Goal: Task Accomplishment & Management: Manage account settings

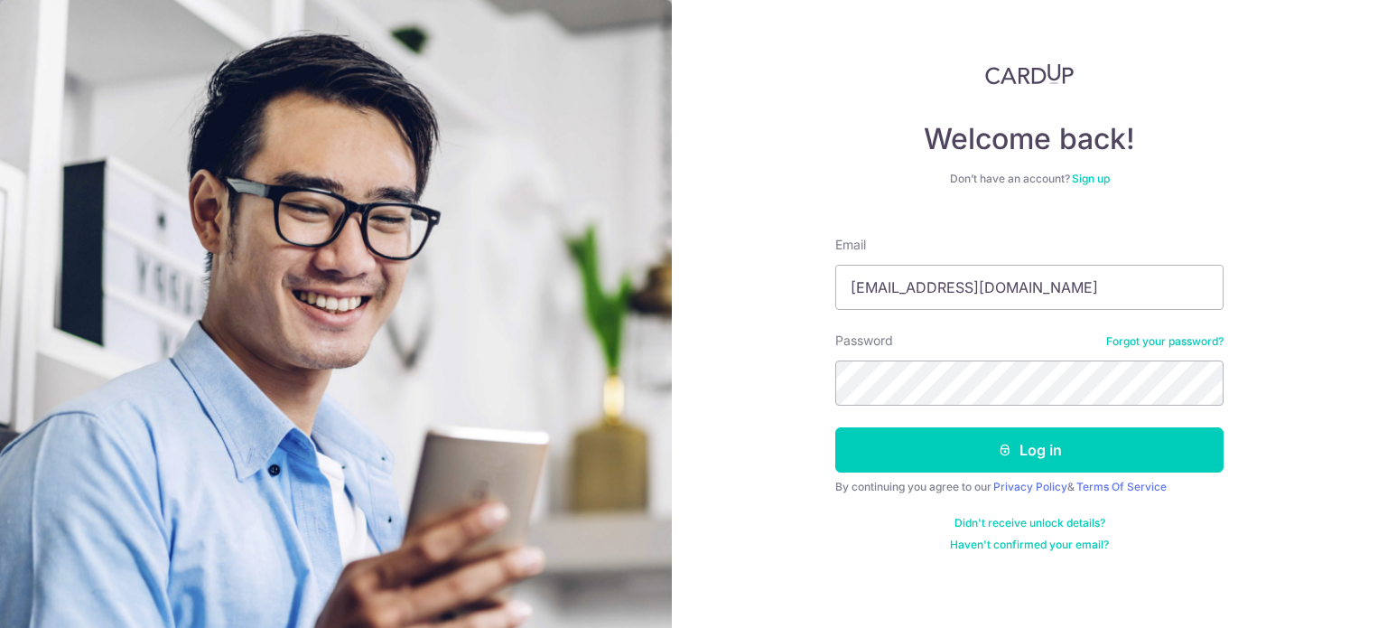
type input "[EMAIL_ADDRESS][DOMAIN_NAME]"
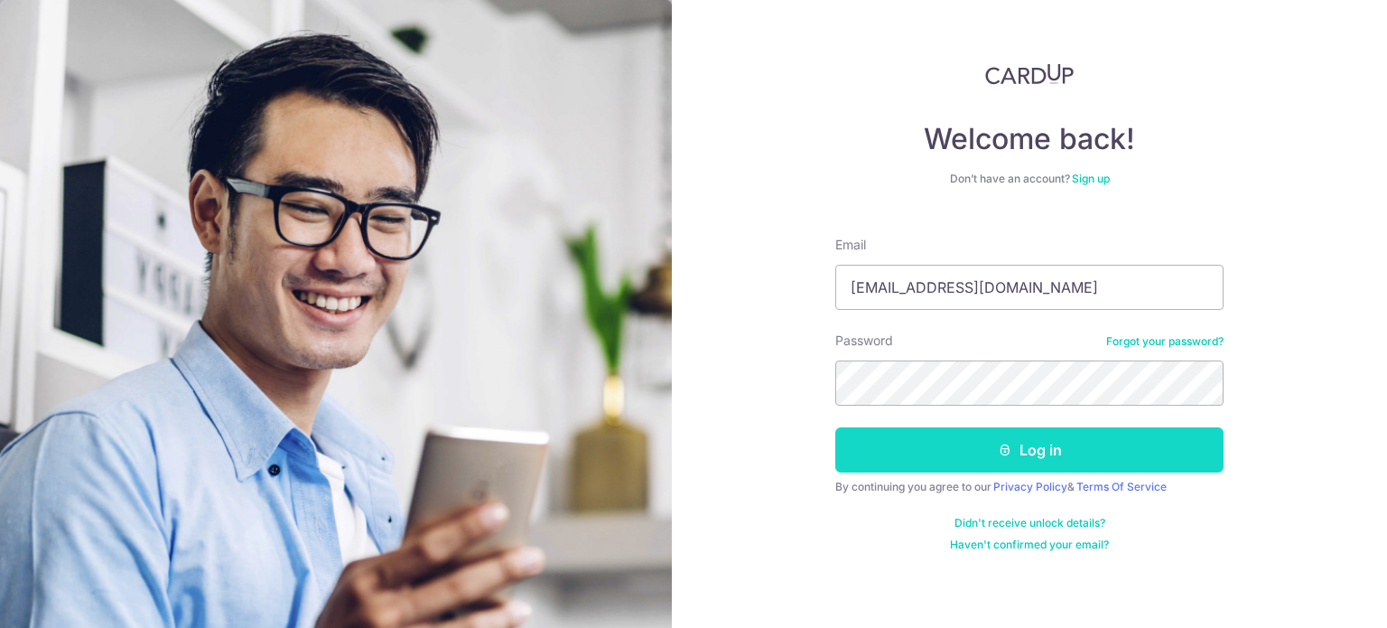
click at [1082, 444] on button "Log in" at bounding box center [1030, 449] width 388 height 45
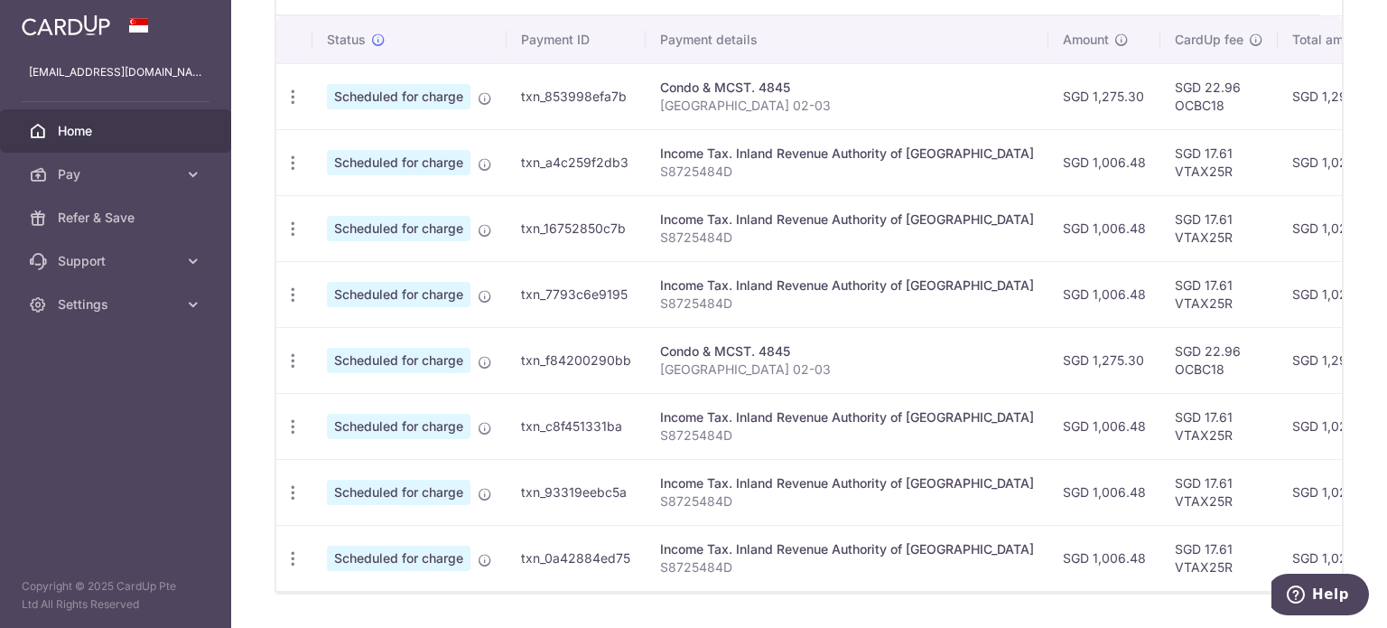
scroll to position [452, 0]
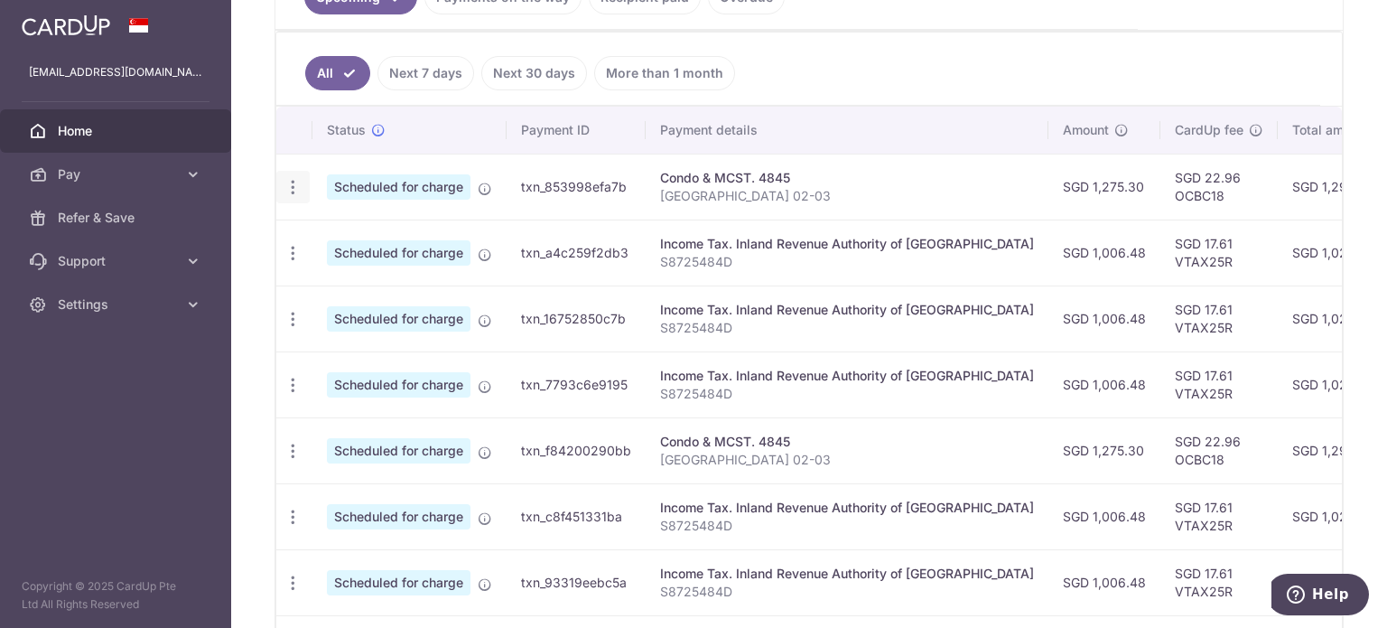
click at [296, 179] on icon "button" at bounding box center [293, 187] width 19 height 19
click at [293, 171] on div "Update payment Cancel payment" at bounding box center [292, 187] width 33 height 33
click at [434, 74] on link "Next 7 days" at bounding box center [426, 73] width 97 height 34
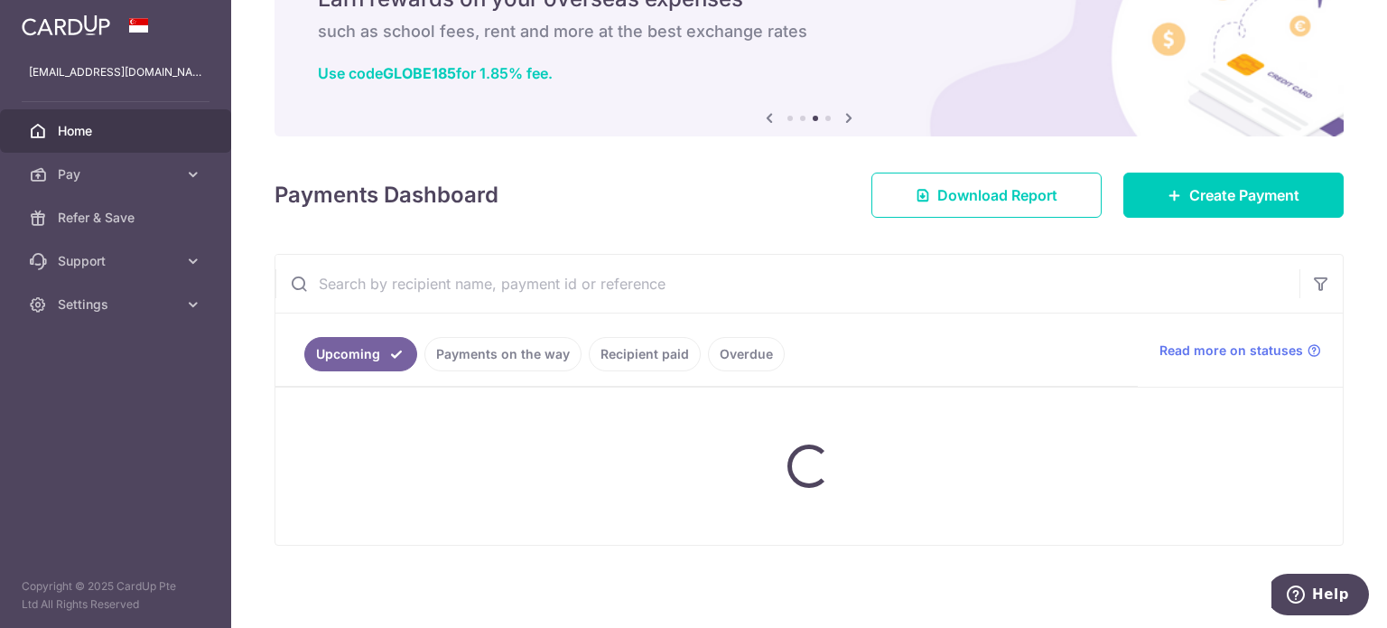
scroll to position [251, 0]
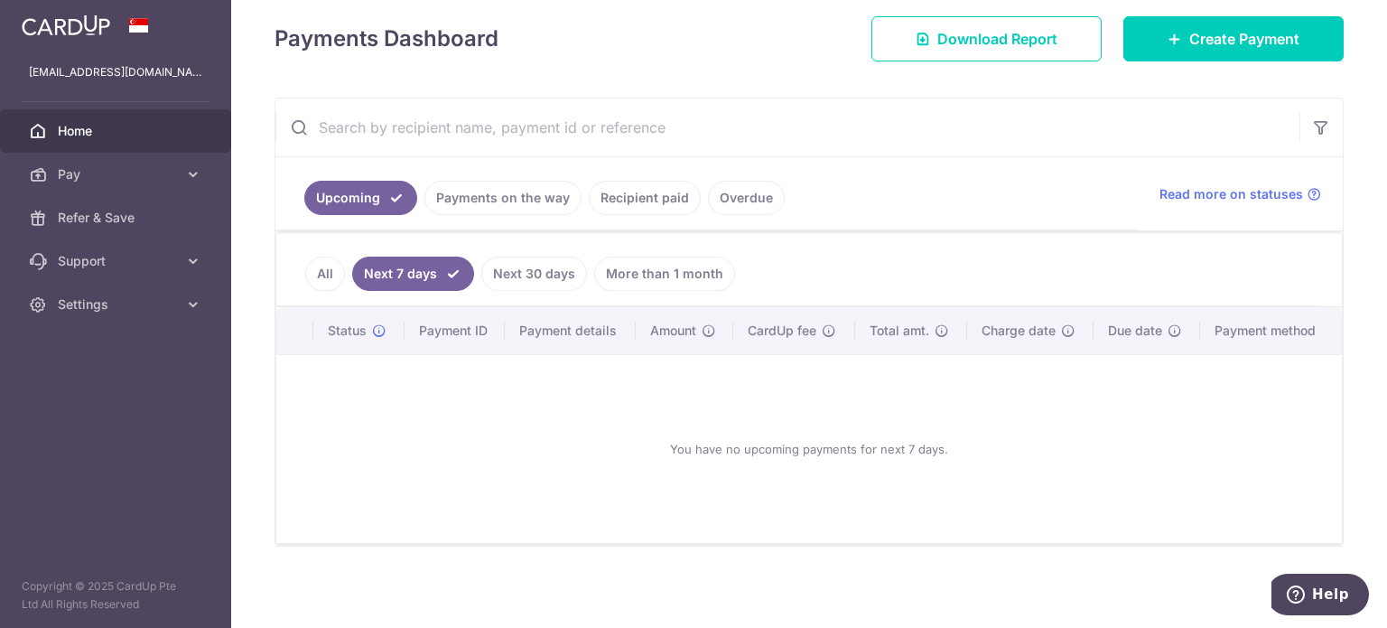
click at [518, 282] on link "Next 30 days" at bounding box center [534, 274] width 106 height 34
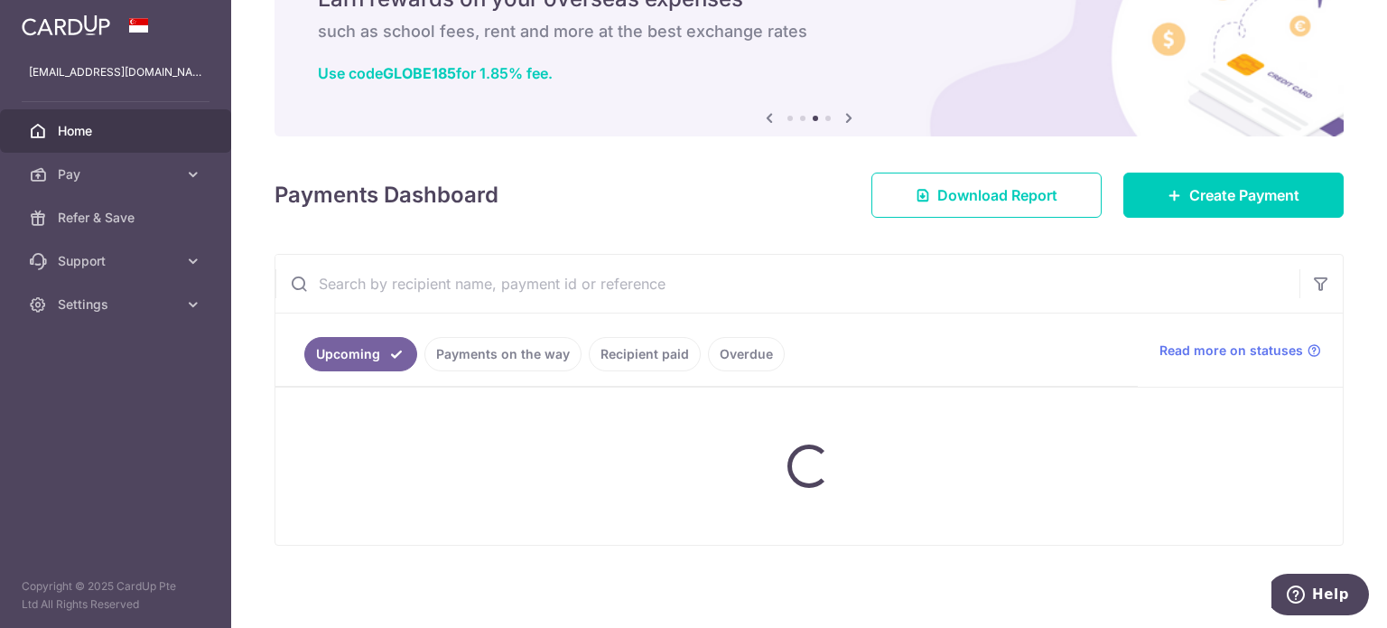
scroll to position [203, 0]
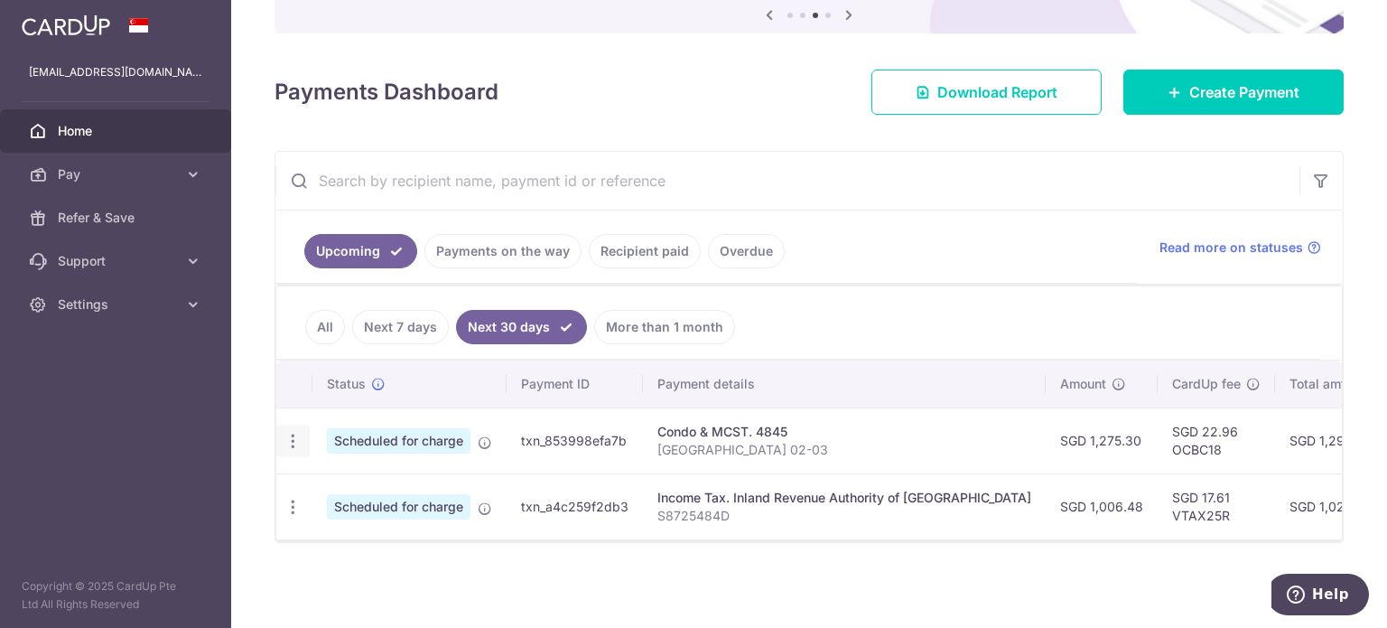
click at [296, 436] on icon "button" at bounding box center [293, 441] width 19 height 19
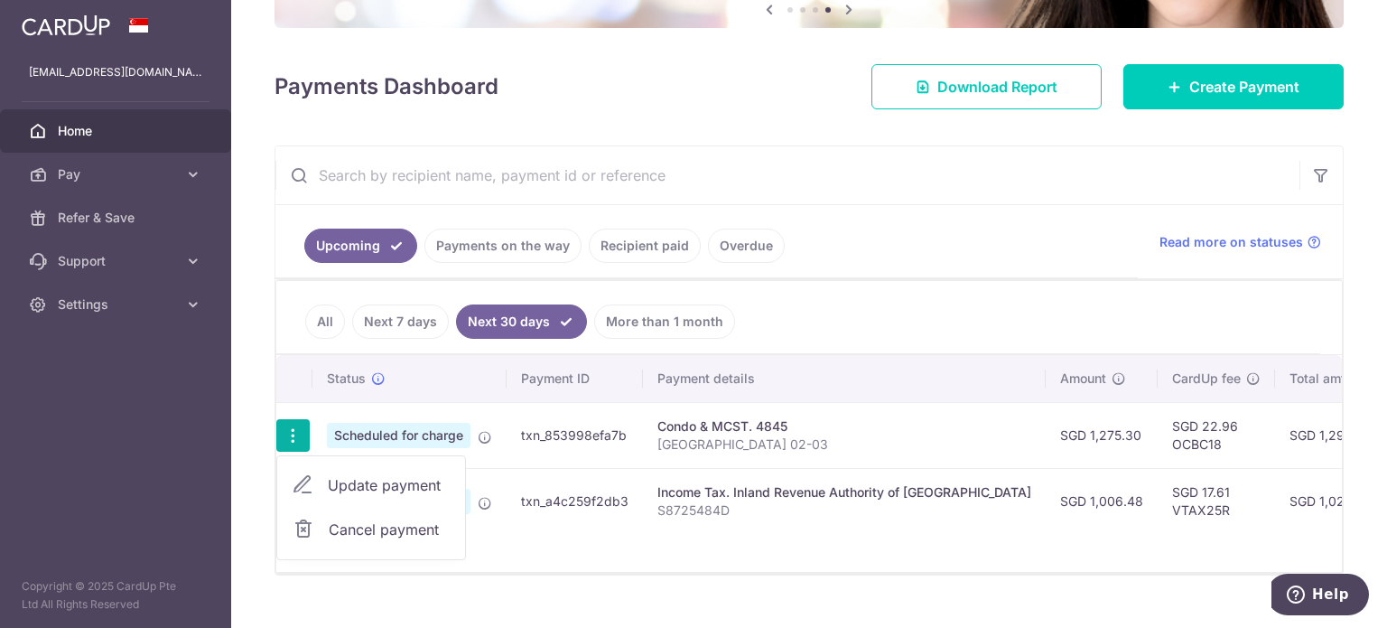
click at [345, 487] on span "Update payment" at bounding box center [389, 485] width 123 height 22
radio input "true"
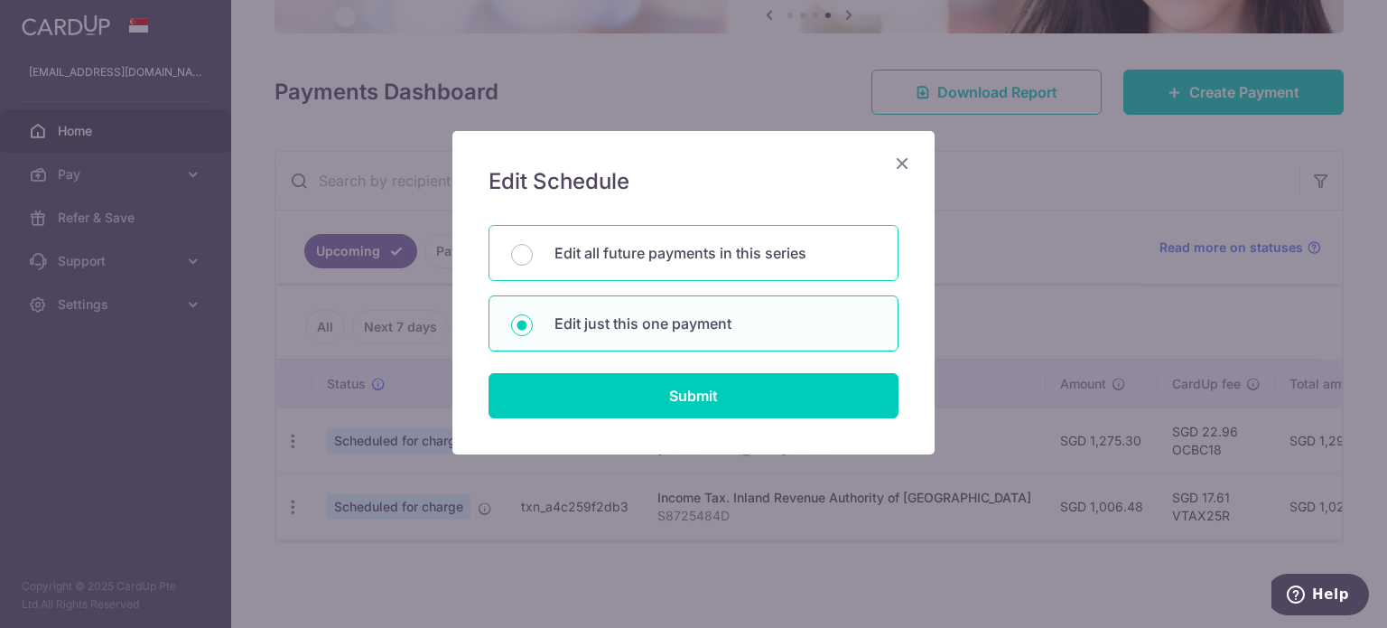
click at [694, 257] on p "Edit all future payments in this series" at bounding box center [716, 253] width 322 height 22
click at [533, 257] on input "Edit all future payments in this series" at bounding box center [522, 255] width 22 height 22
radio input "true"
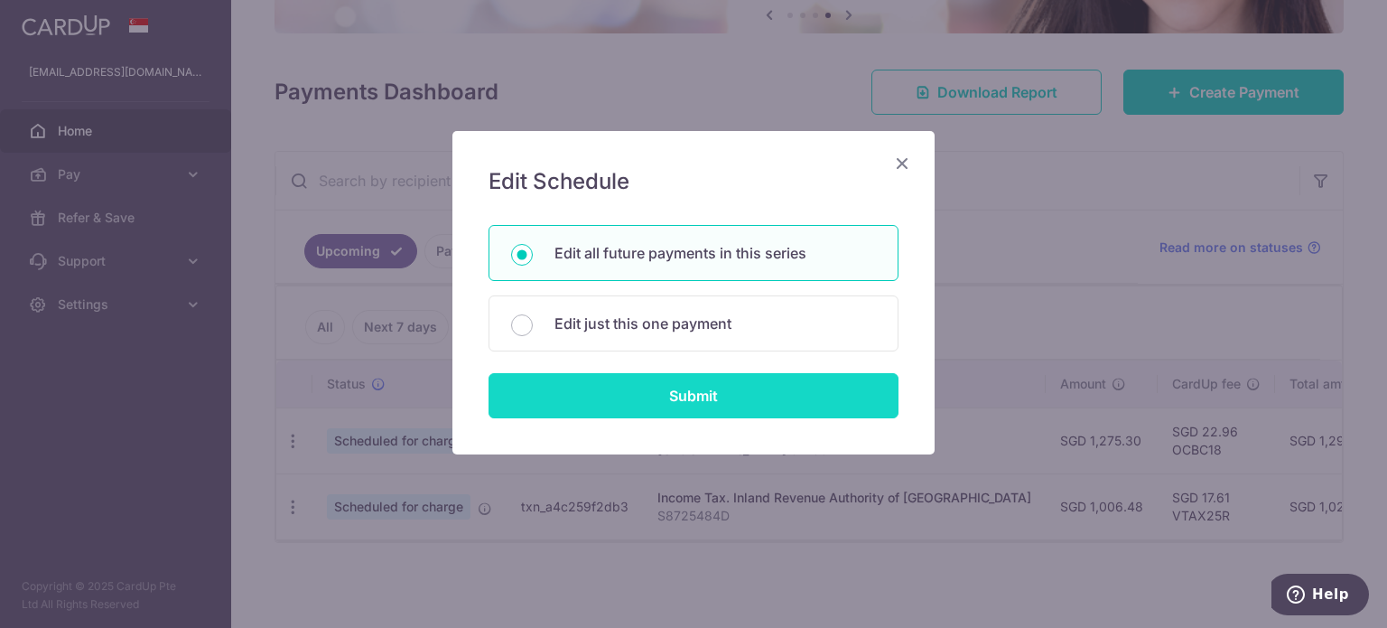
click at [734, 389] on input "Submit" at bounding box center [694, 395] width 410 height 45
radio input "true"
type input "1,275.30"
type input "[GEOGRAPHIC_DATA] 02-03"
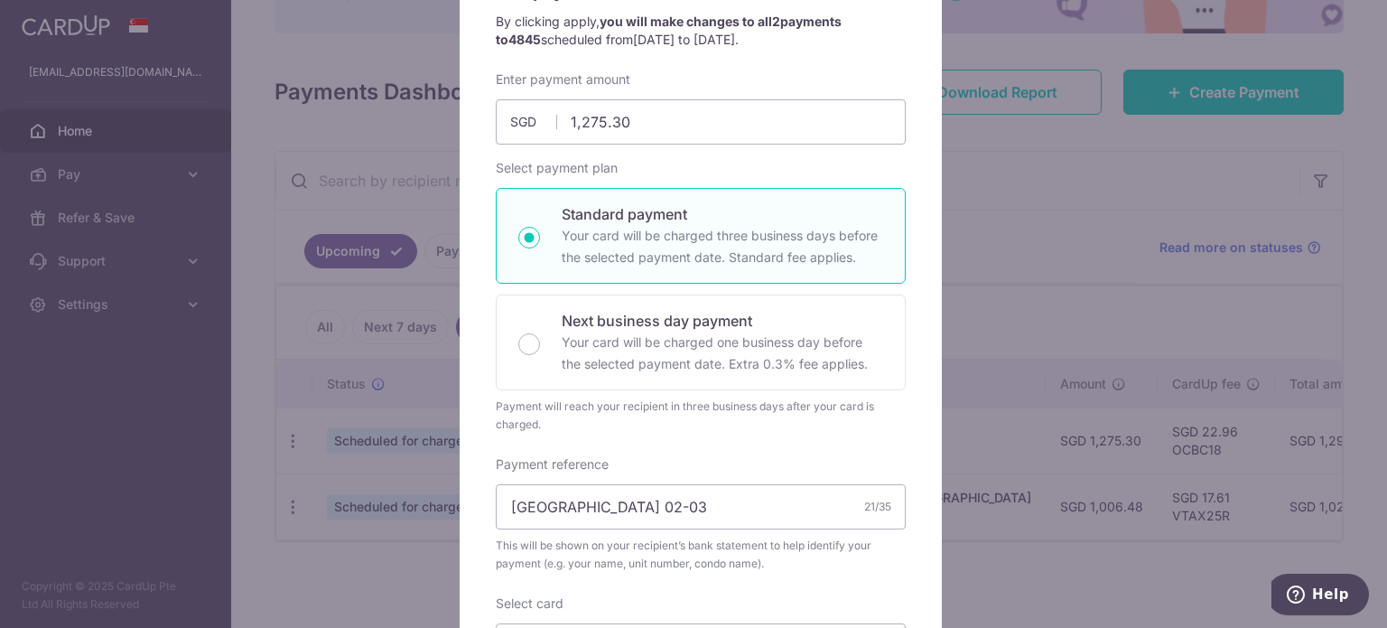
scroll to position [0, 0]
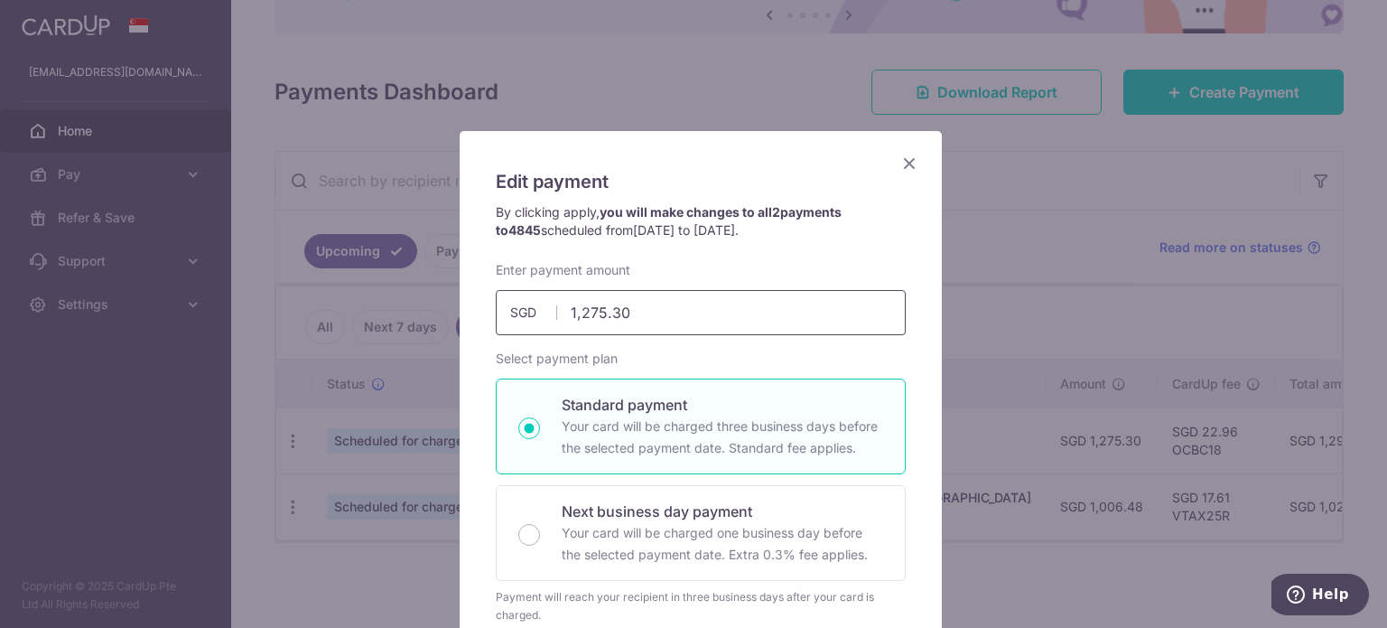
drag, startPoint x: 574, startPoint y: 312, endPoint x: 651, endPoint y: 312, distance: 77.7
click at [651, 312] on input "1,275.30" at bounding box center [701, 312] width 410 height 45
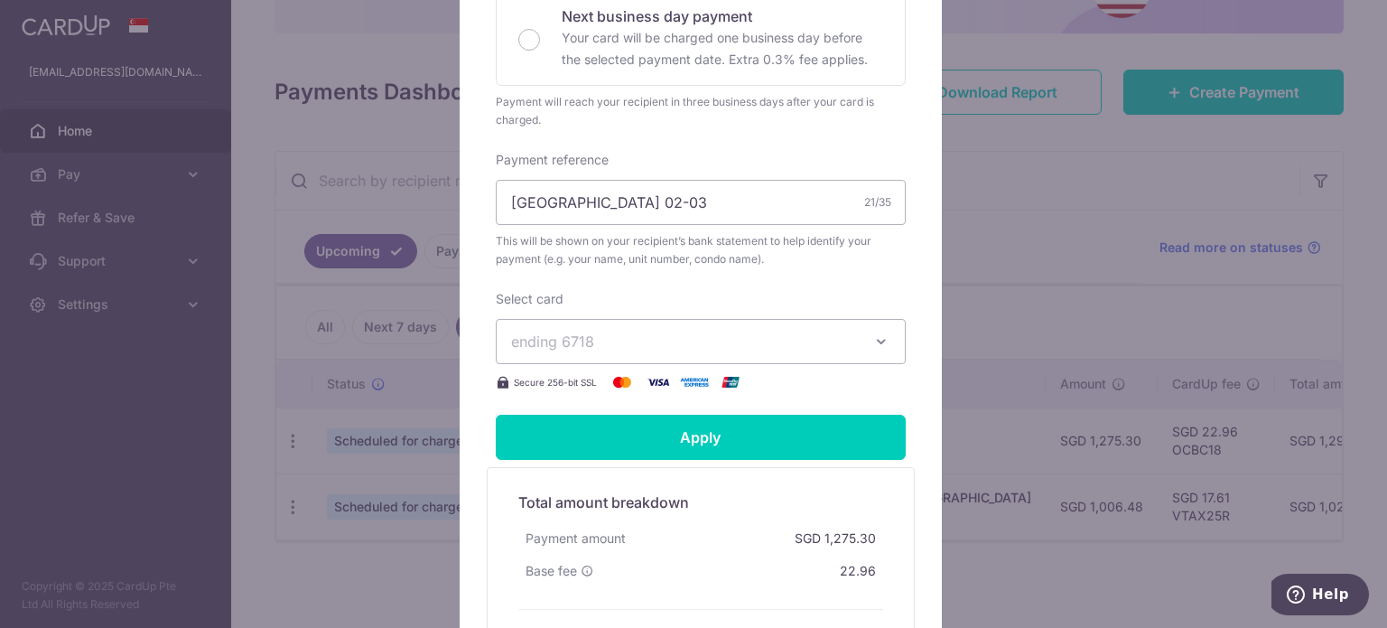
scroll to position [542, 0]
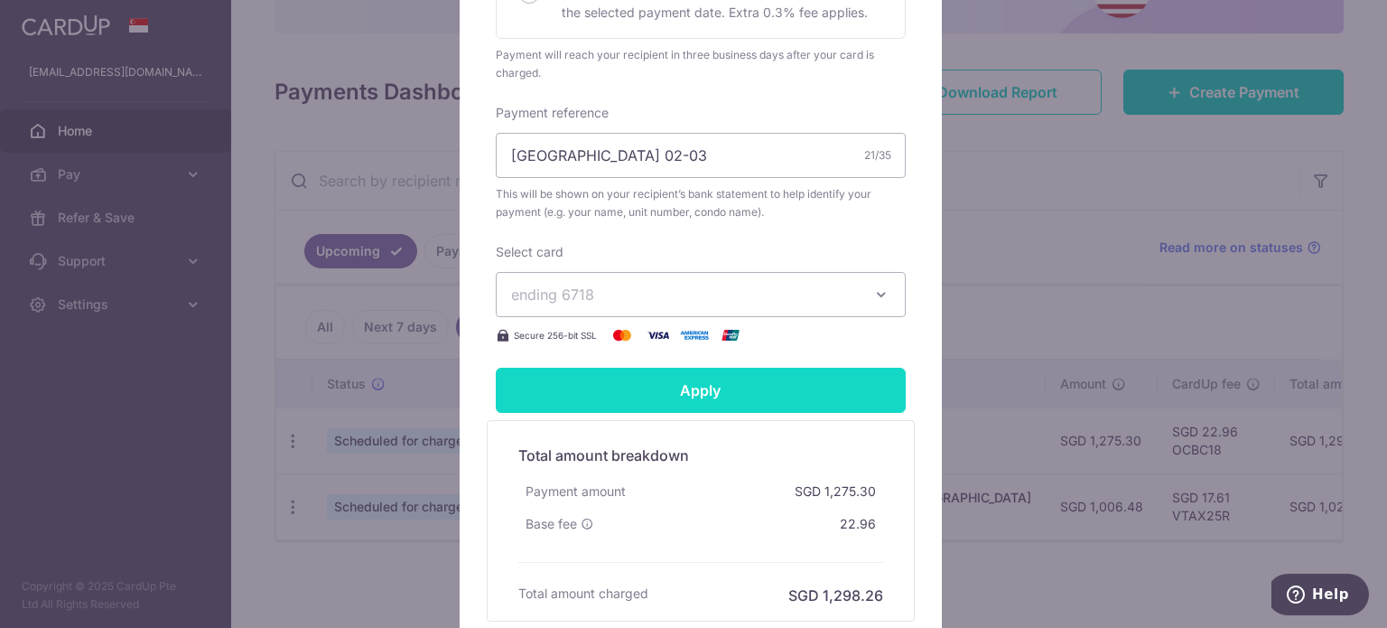
type input "1,373.40"
click at [727, 388] on input "Apply" at bounding box center [701, 390] width 410 height 45
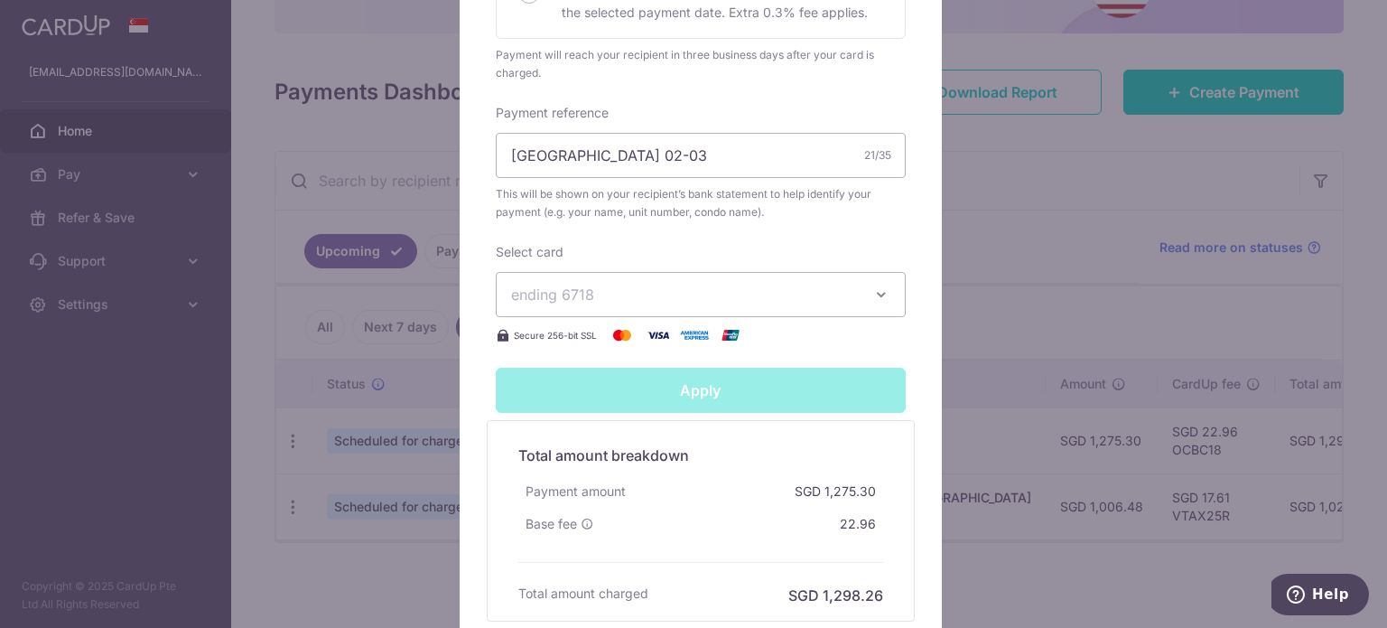
type input "Successfully Applied"
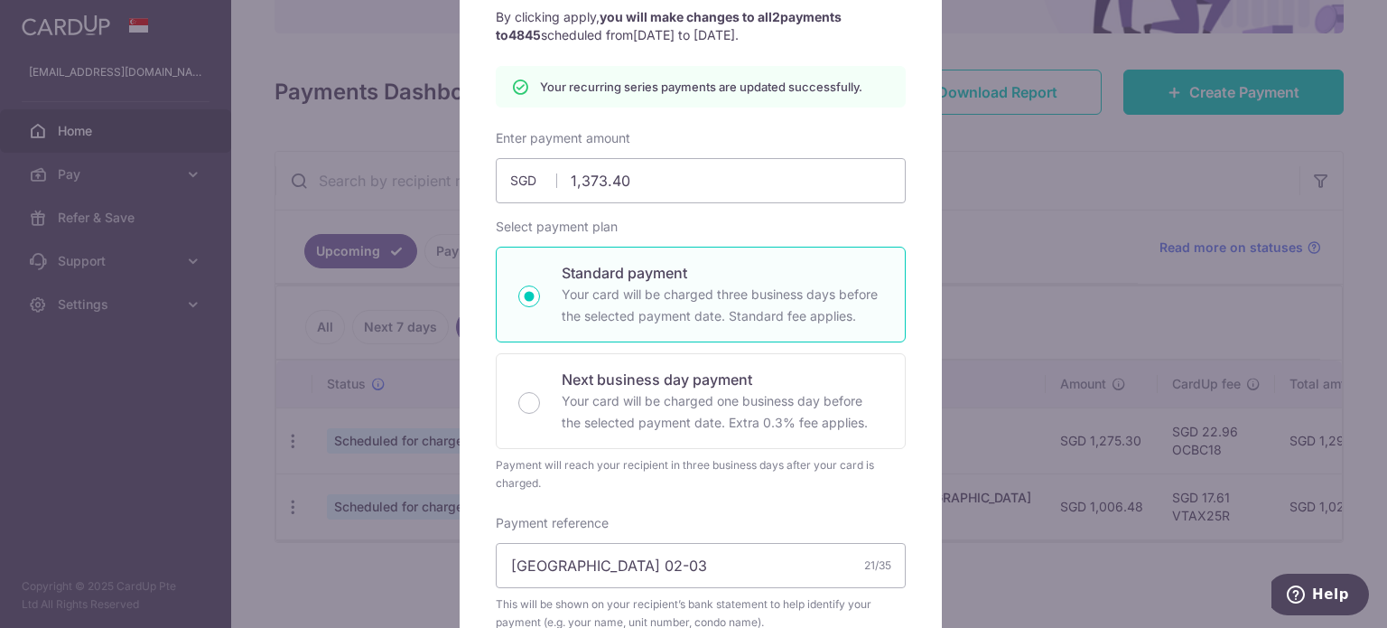
scroll to position [0, 0]
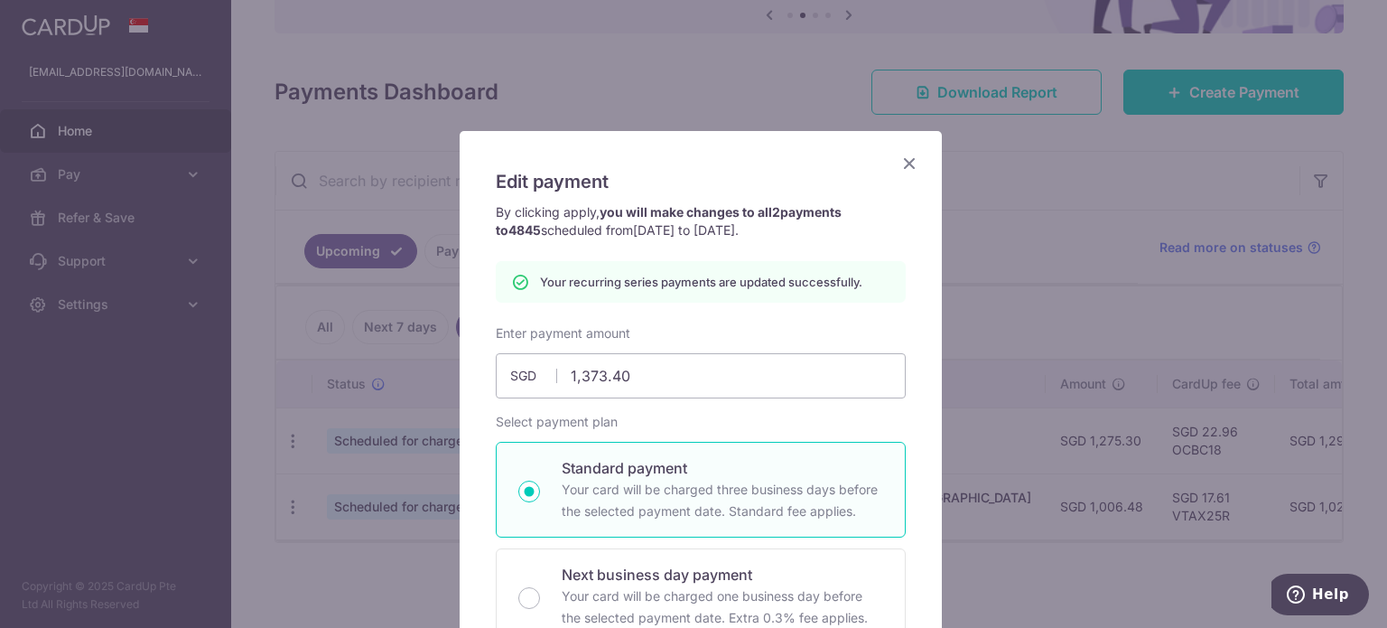
click at [908, 161] on icon "Close" at bounding box center [910, 163] width 22 height 23
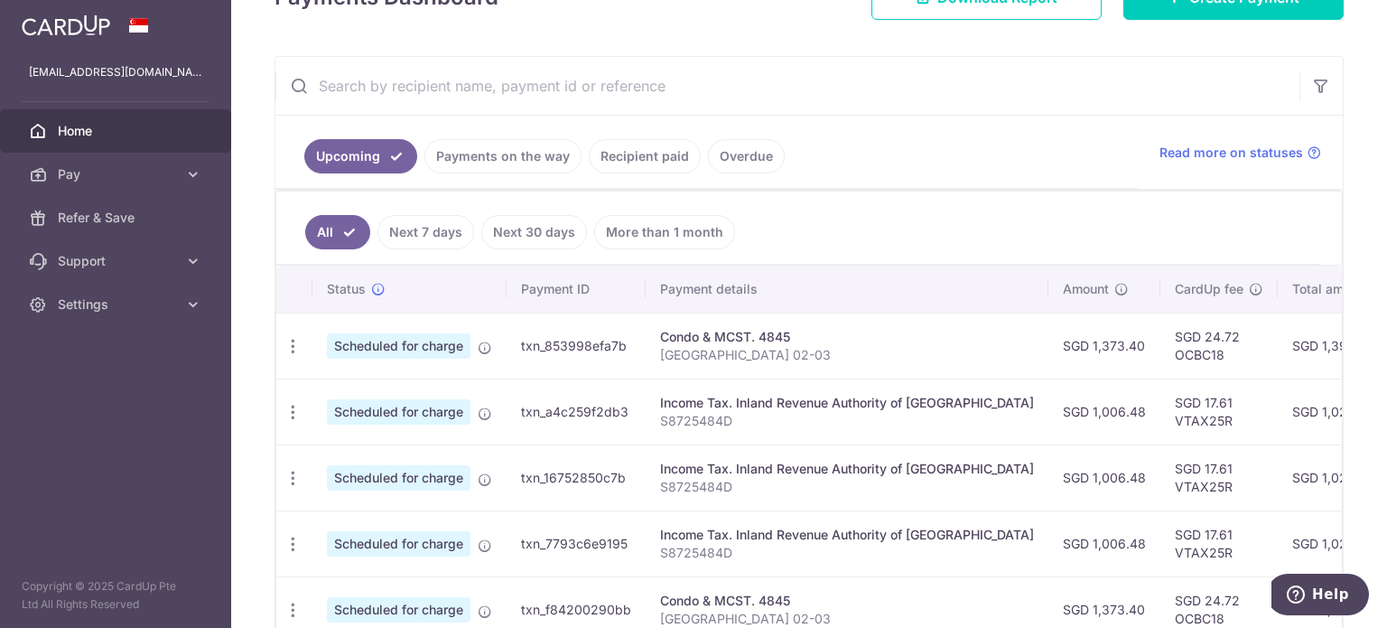
click at [431, 231] on link "Next 7 days" at bounding box center [426, 232] width 97 height 34
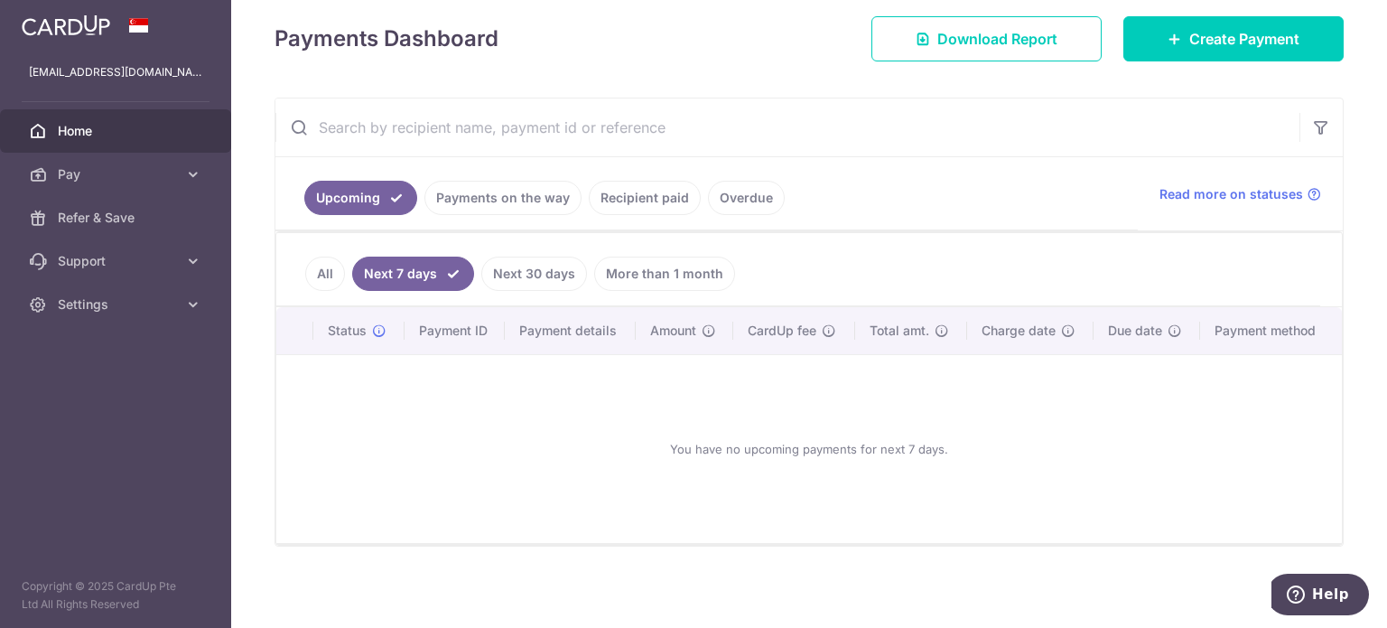
click at [530, 271] on link "Next 30 days" at bounding box center [534, 274] width 106 height 34
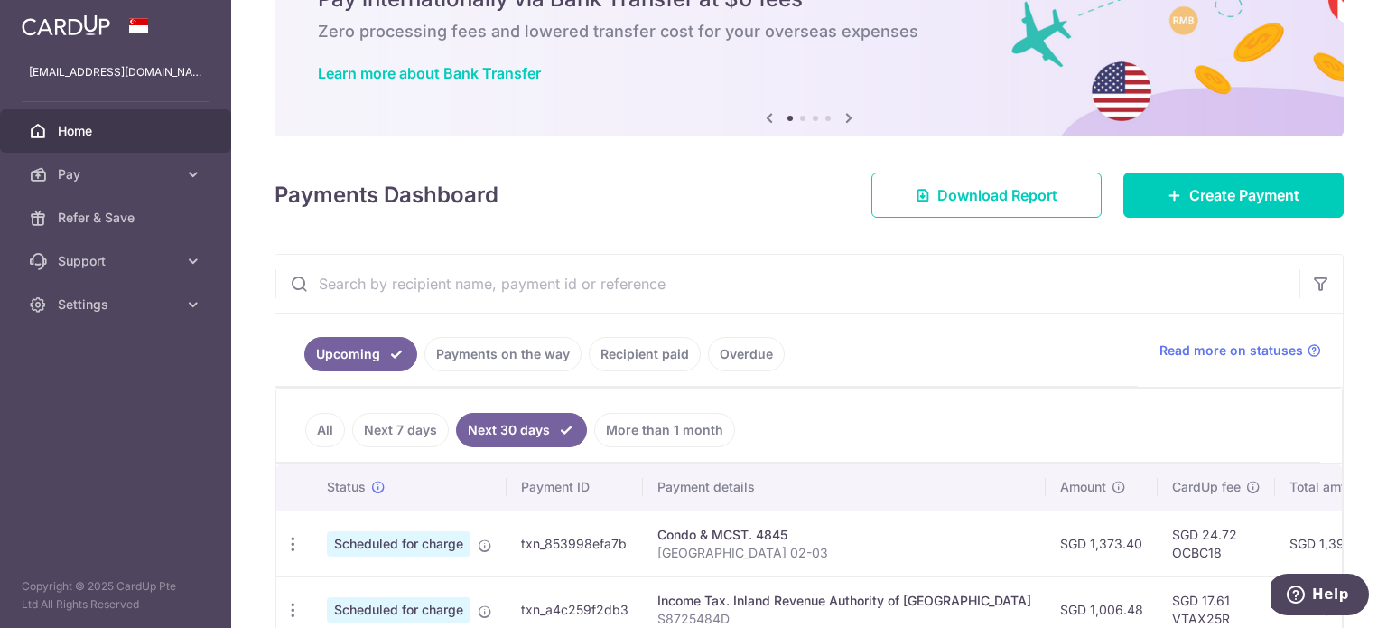
scroll to position [203, 0]
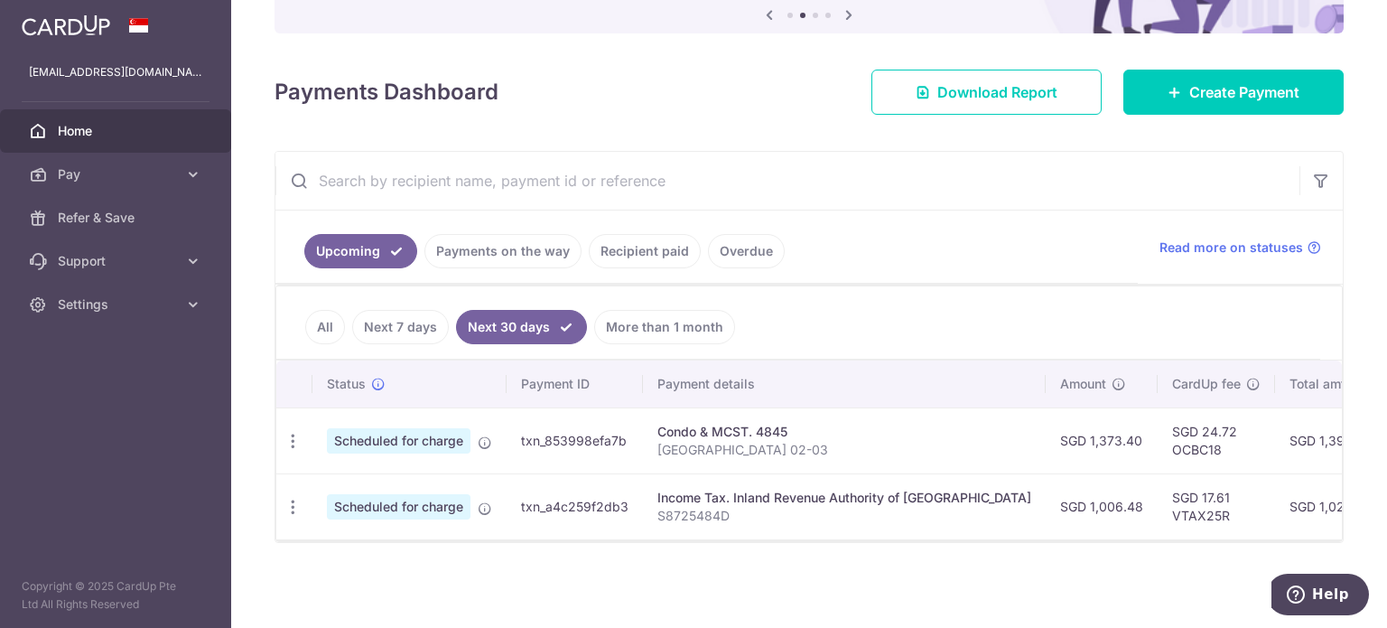
click at [991, 310] on ul "All Next 7 days Next 30 days More than 1 month" at bounding box center [798, 322] width 1044 height 73
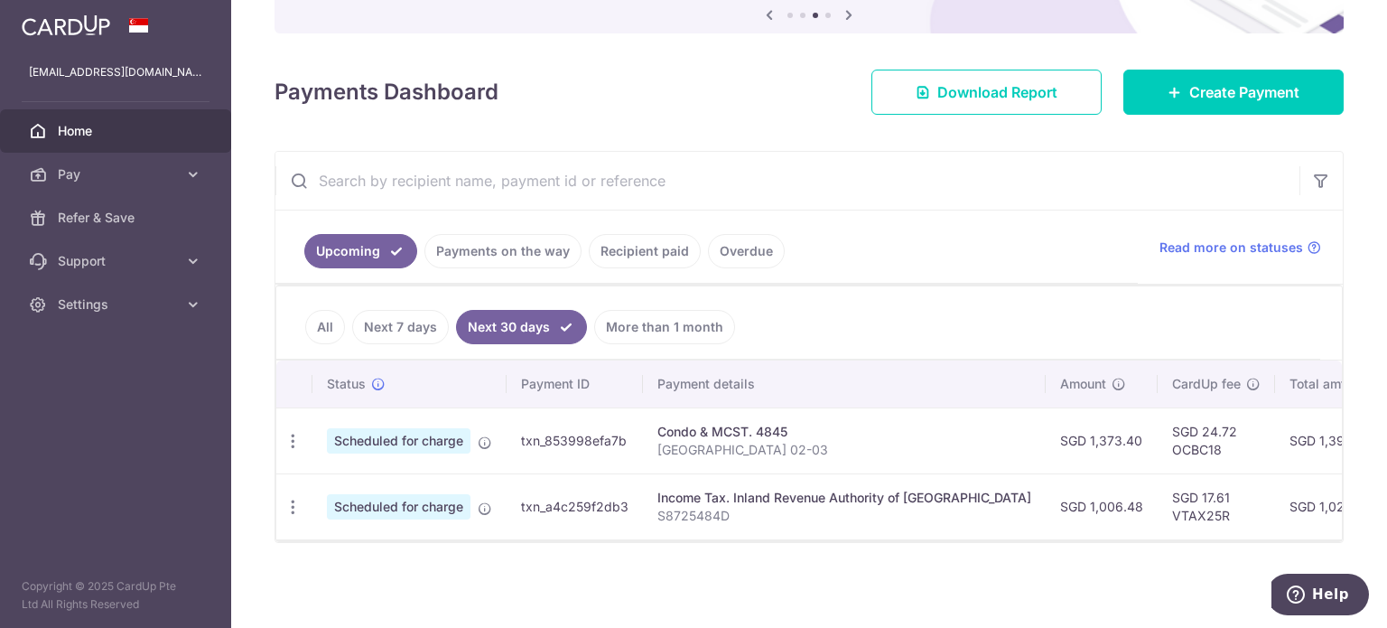
click at [659, 321] on link "More than 1 month" at bounding box center [664, 327] width 141 height 34
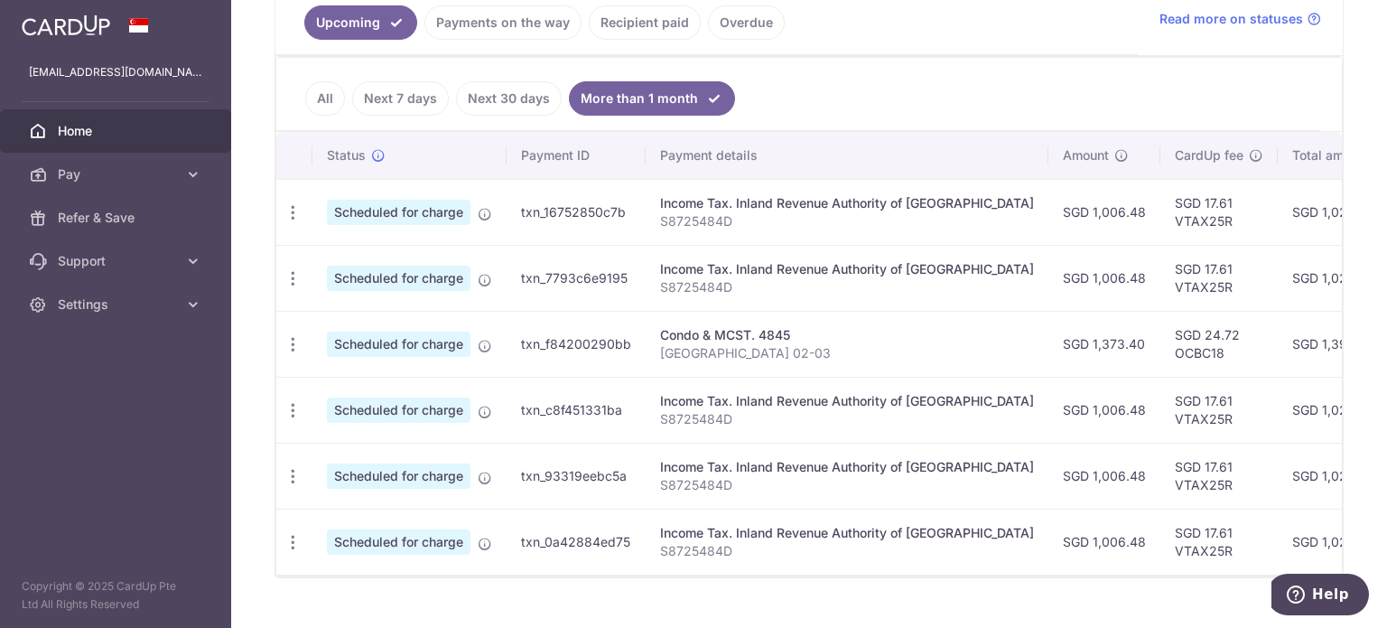
scroll to position [466, 0]
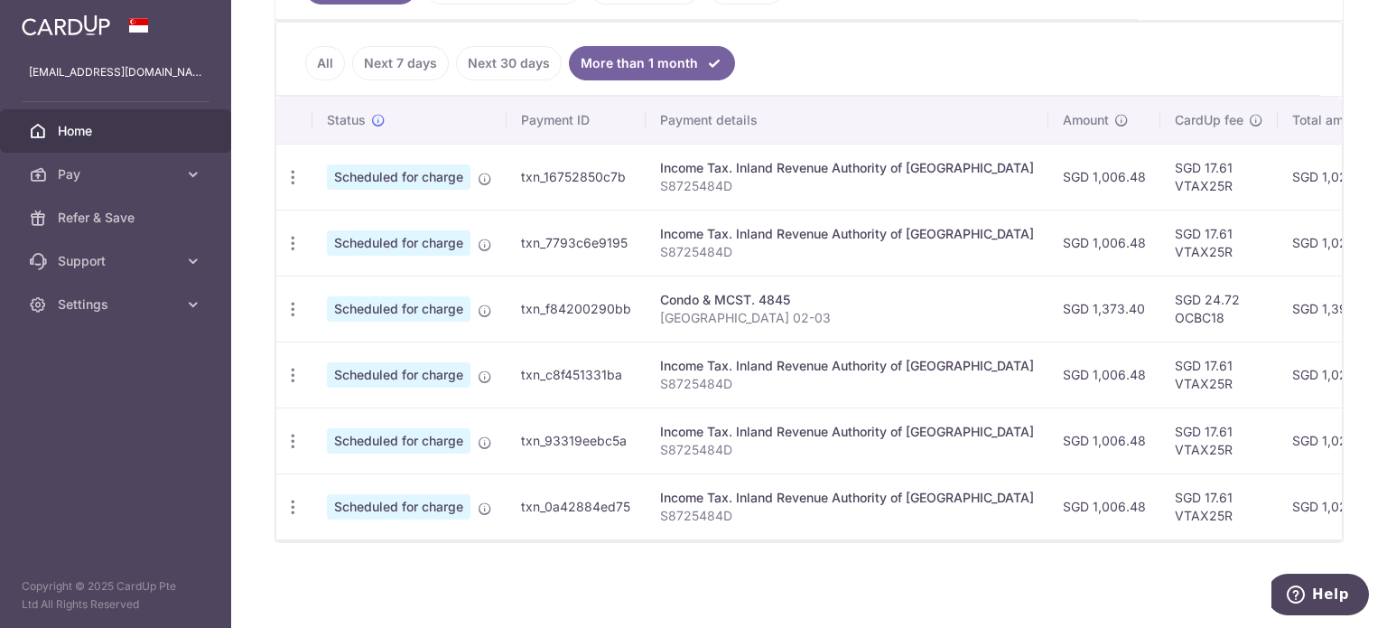
click at [498, 57] on link "Next 30 days" at bounding box center [509, 63] width 106 height 34
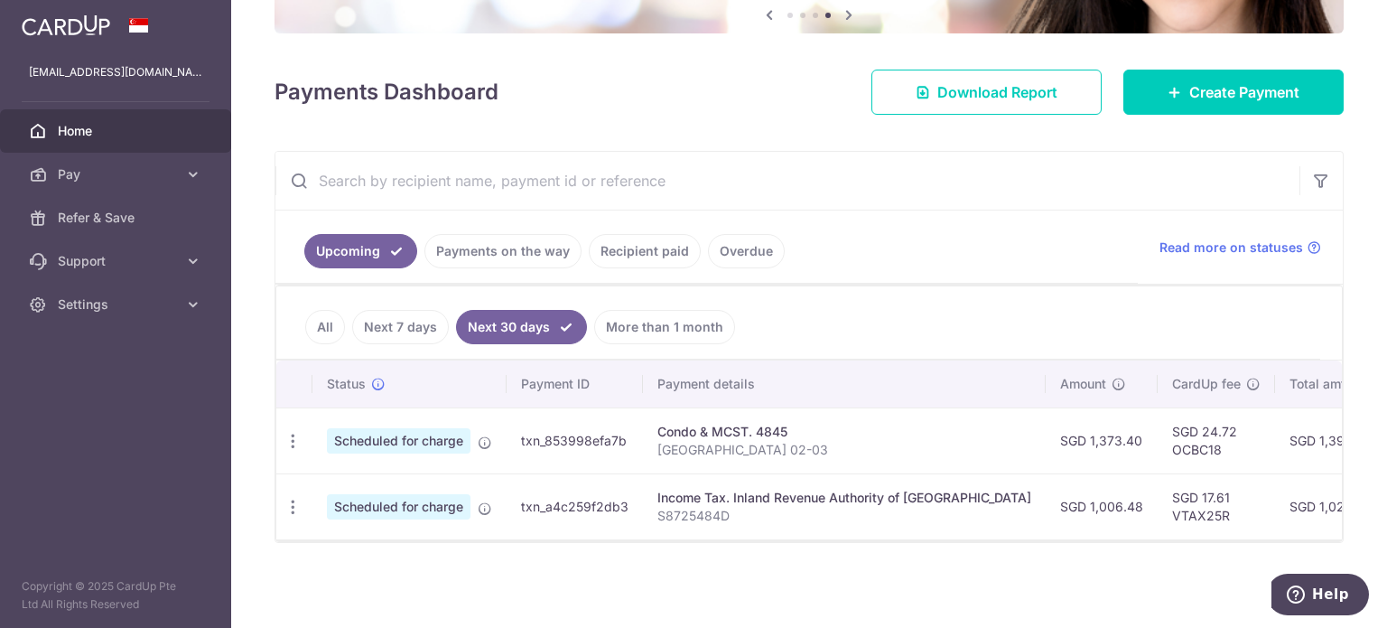
scroll to position [0, 0]
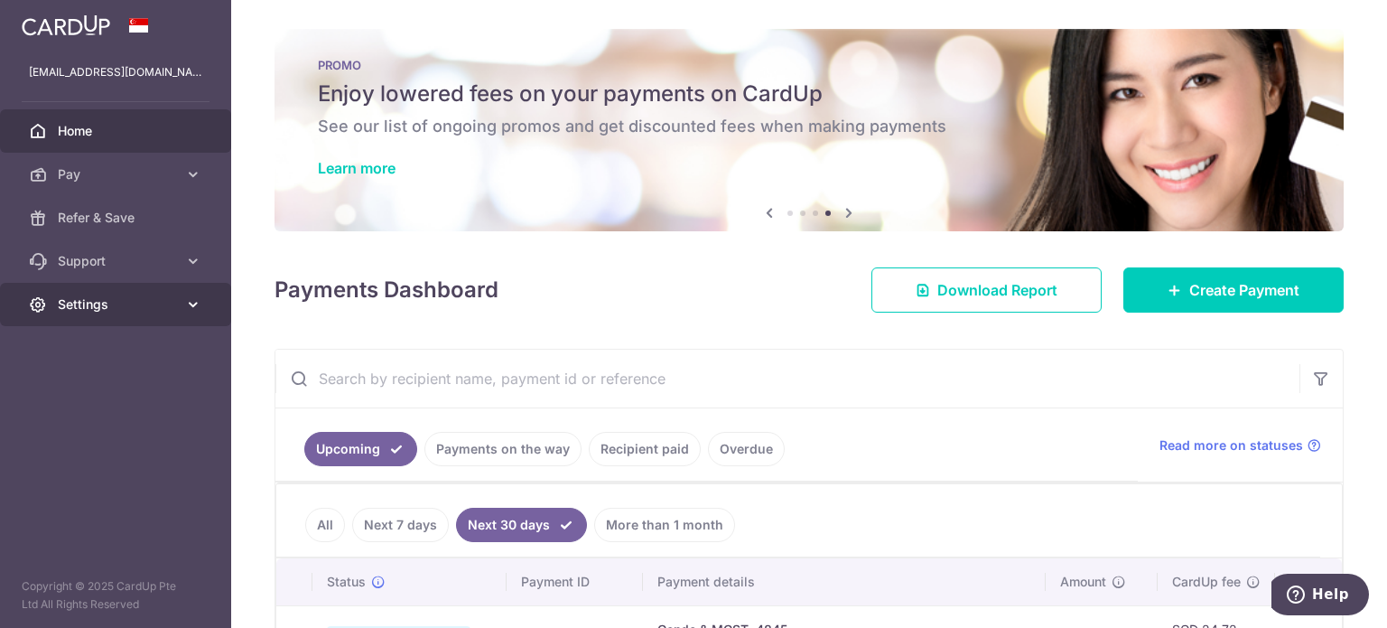
click at [109, 311] on span "Settings" at bounding box center [117, 304] width 119 height 18
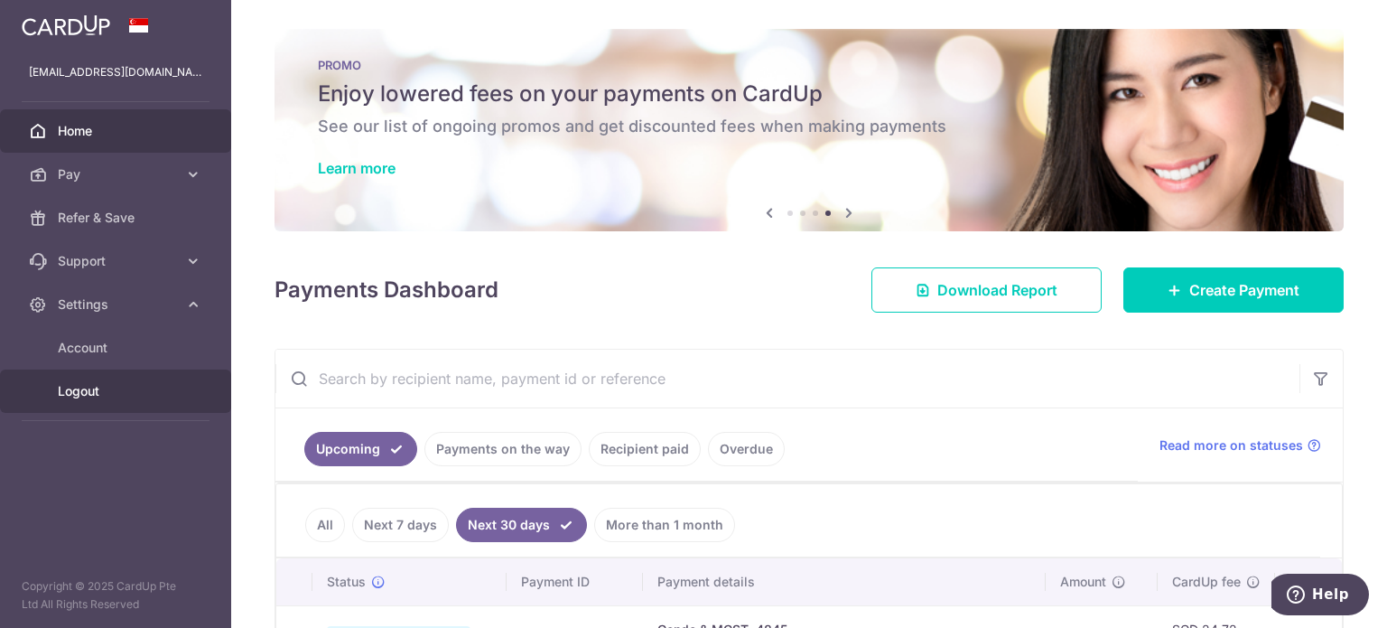
click at [83, 387] on span "Logout" at bounding box center [117, 391] width 119 height 18
